Goal: Transaction & Acquisition: Purchase product/service

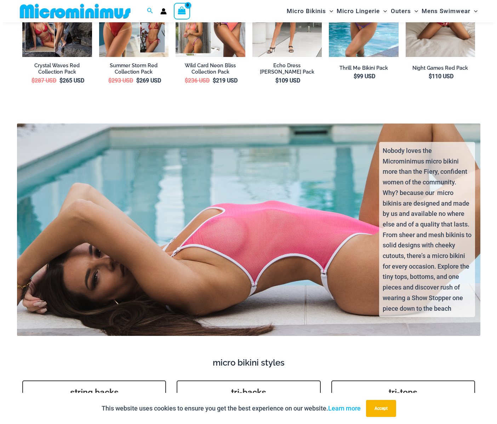
scroll to position [1069, 0]
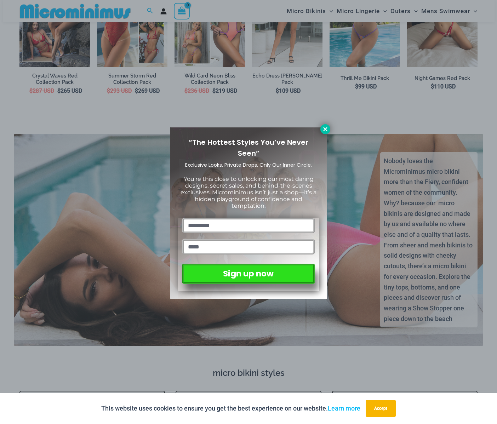
click at [326, 130] on icon at bounding box center [325, 129] width 4 height 4
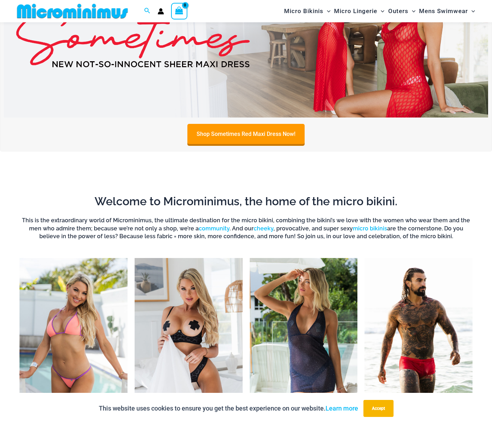
scroll to position [0, 0]
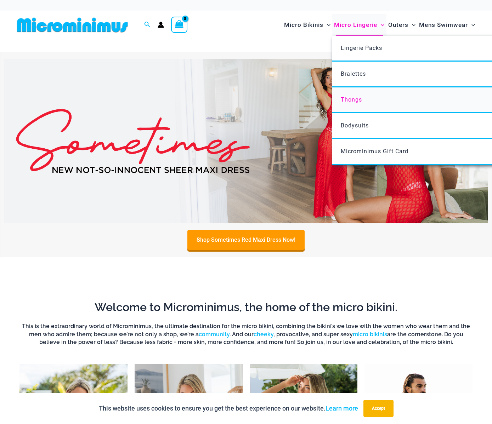
click at [355, 100] on span "Thongs" at bounding box center [351, 99] width 21 height 7
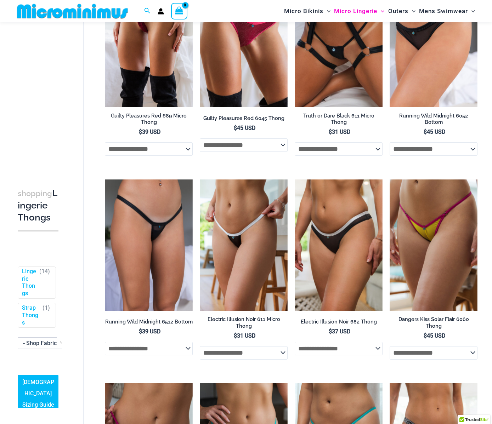
scroll to position [103, 0]
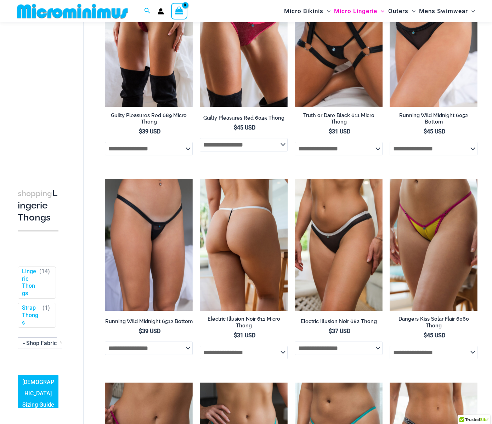
click at [236, 250] on img at bounding box center [244, 245] width 88 height 132
